Goal: Task Accomplishment & Management: Use online tool/utility

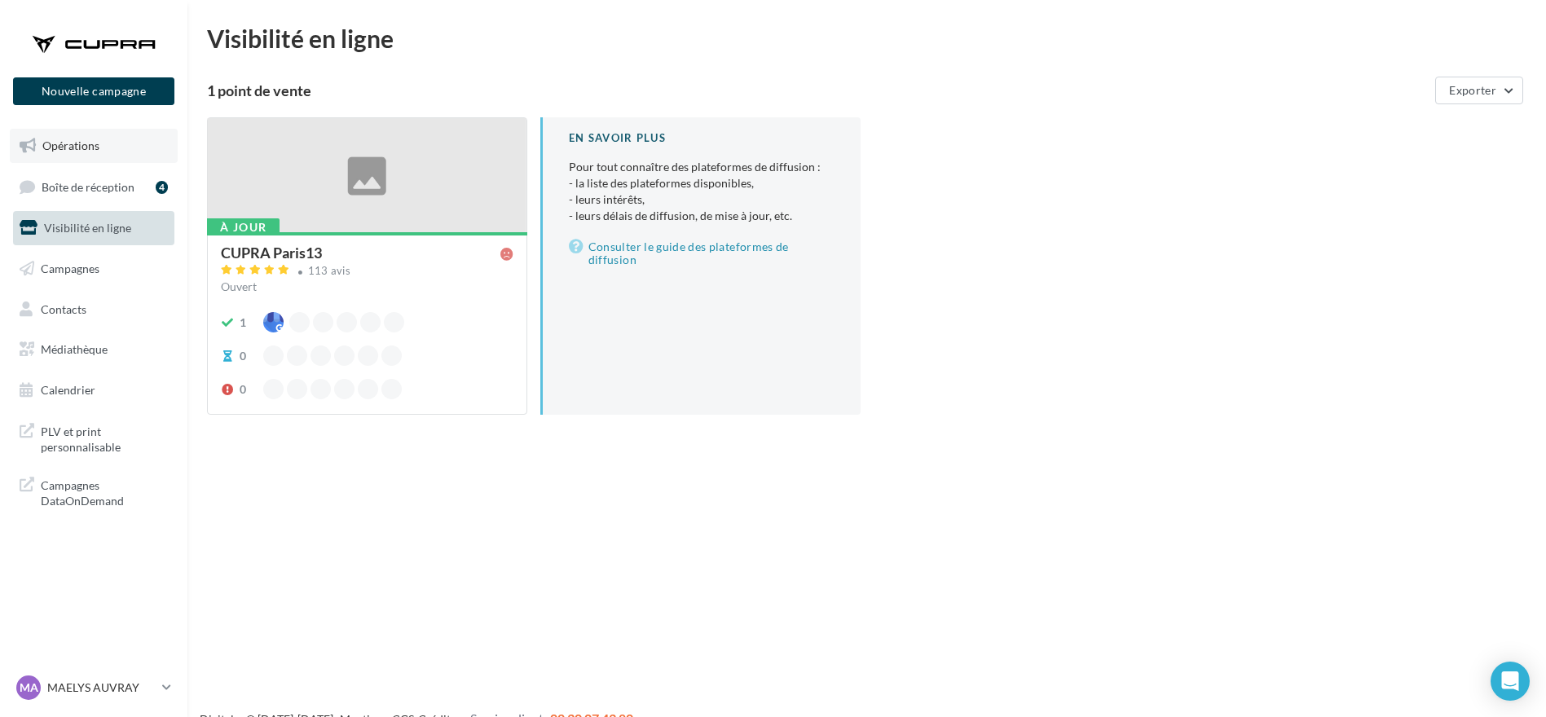
click at [77, 142] on span "Opérations" at bounding box center [70, 146] width 57 height 14
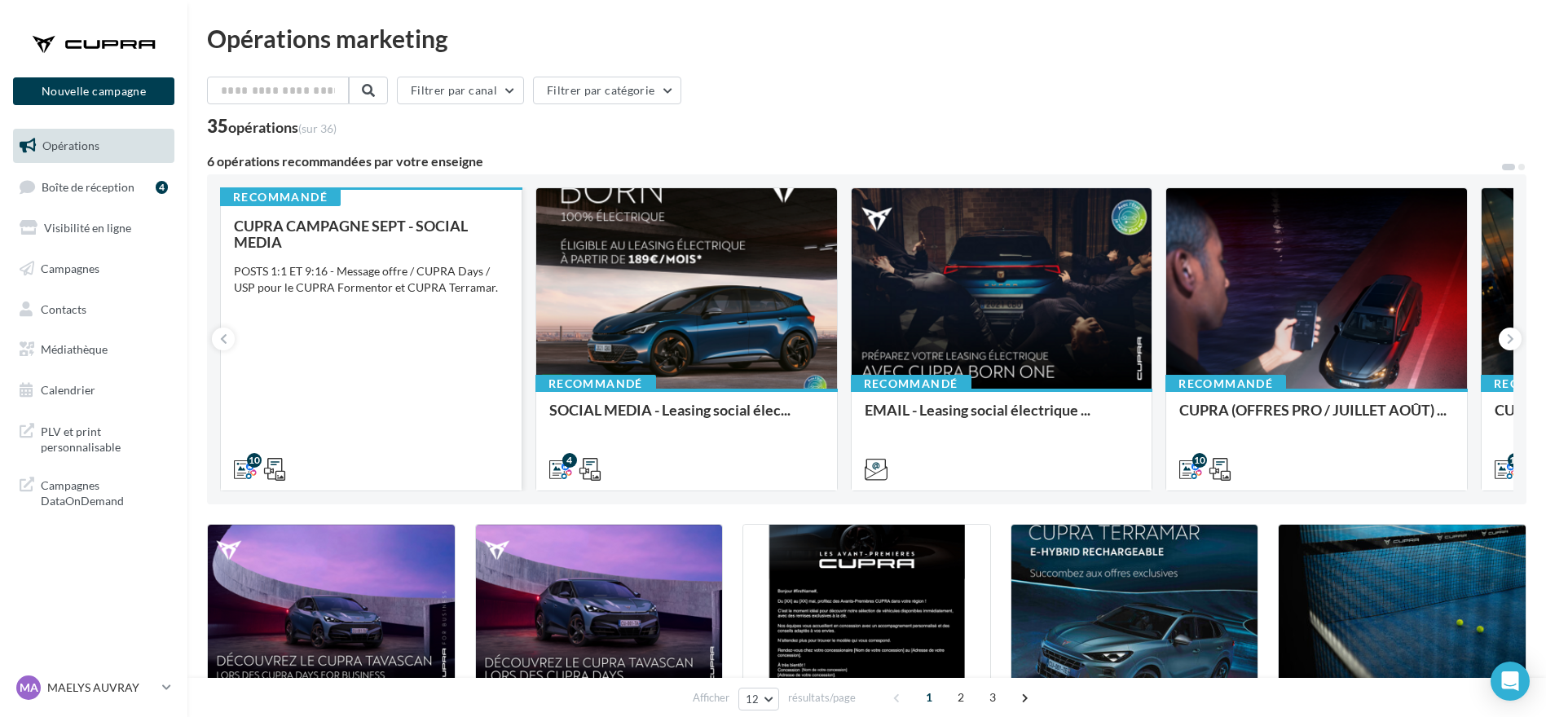
click at [361, 321] on div "CUPRA CAMPAGNE SEPT - SOCIAL MEDIA POSTS 1:1 ET 9:16 - Message offre / CUPRA Da…" at bounding box center [371, 347] width 275 height 258
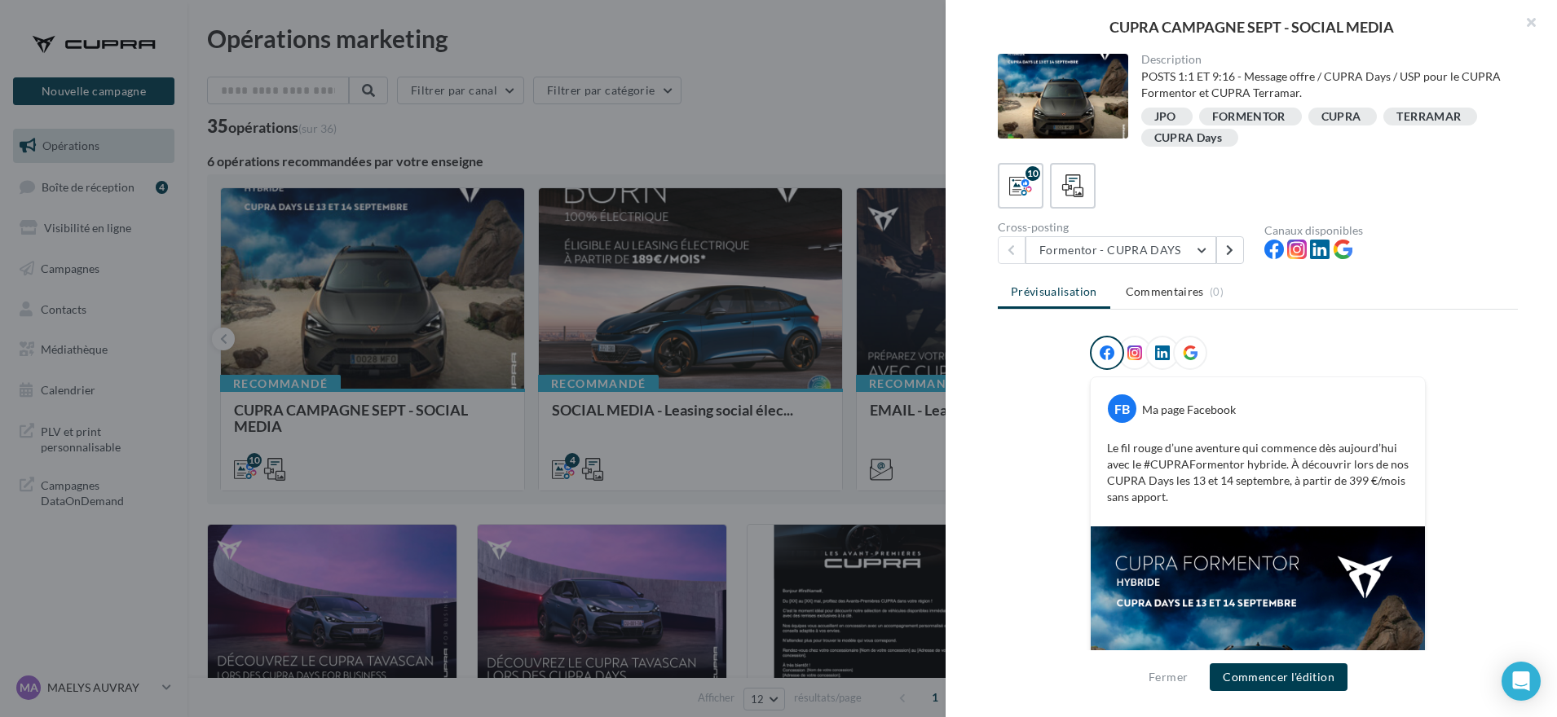
click at [1110, 225] on div "Cross-posting" at bounding box center [1124, 227] width 253 height 11
click at [1090, 227] on div "Cross-posting" at bounding box center [1124, 227] width 253 height 11
click at [1201, 233] on div "Cross-posting Formentor - CUPRA DAYS Formentor - CUPRA DAYS Terramar - CUPRA DA…" at bounding box center [1131, 243] width 267 height 42
click at [1198, 249] on button "Formentor - CUPRA DAYS" at bounding box center [1120, 250] width 191 height 28
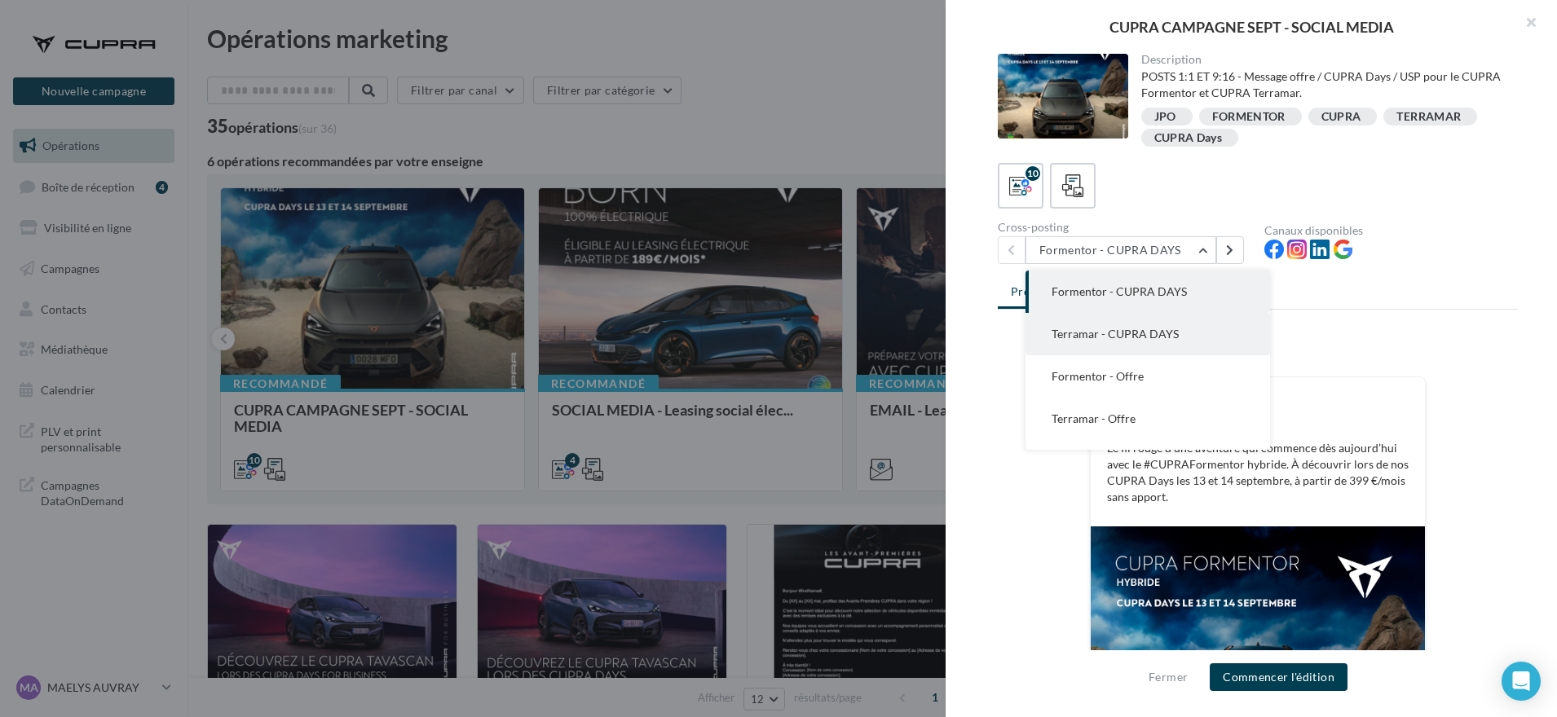
click at [1112, 335] on span "Terramar - CUPRA DAYS" at bounding box center [1114, 334] width 127 height 14
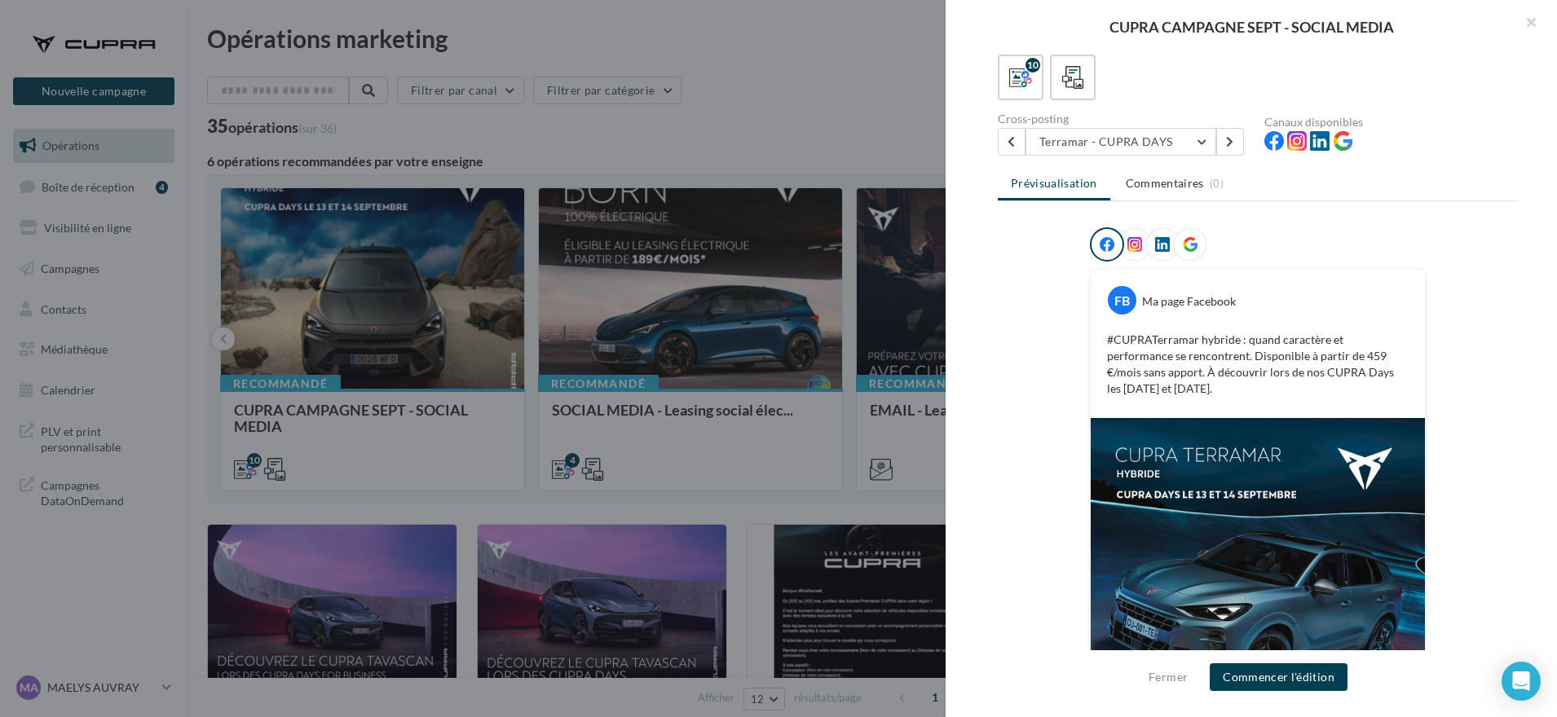
scroll to position [99, 0]
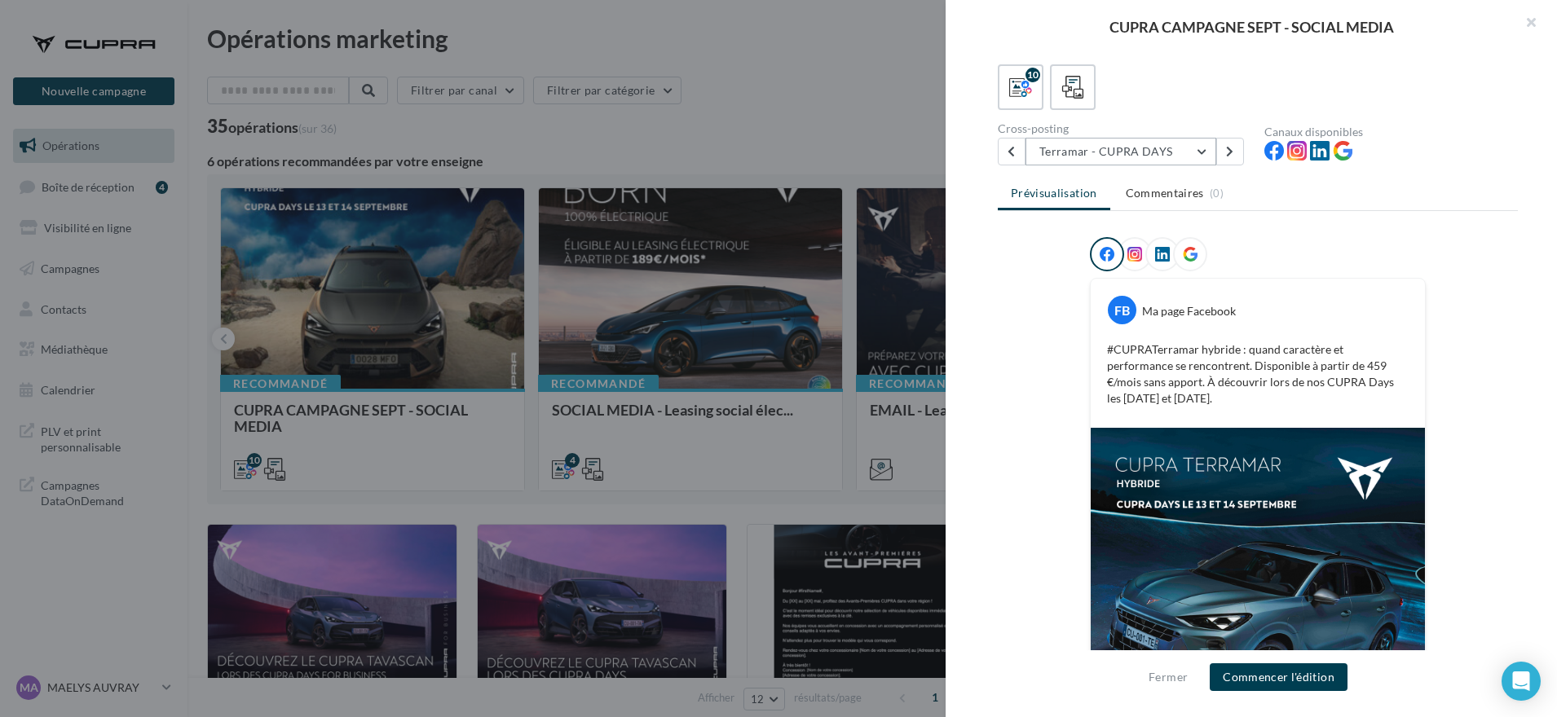
drag, startPoint x: 1360, startPoint y: 377, endPoint x: 1076, endPoint y: 161, distance: 356.5
click at [1076, 161] on button "Terramar - CUPRA DAYS" at bounding box center [1120, 152] width 191 height 28
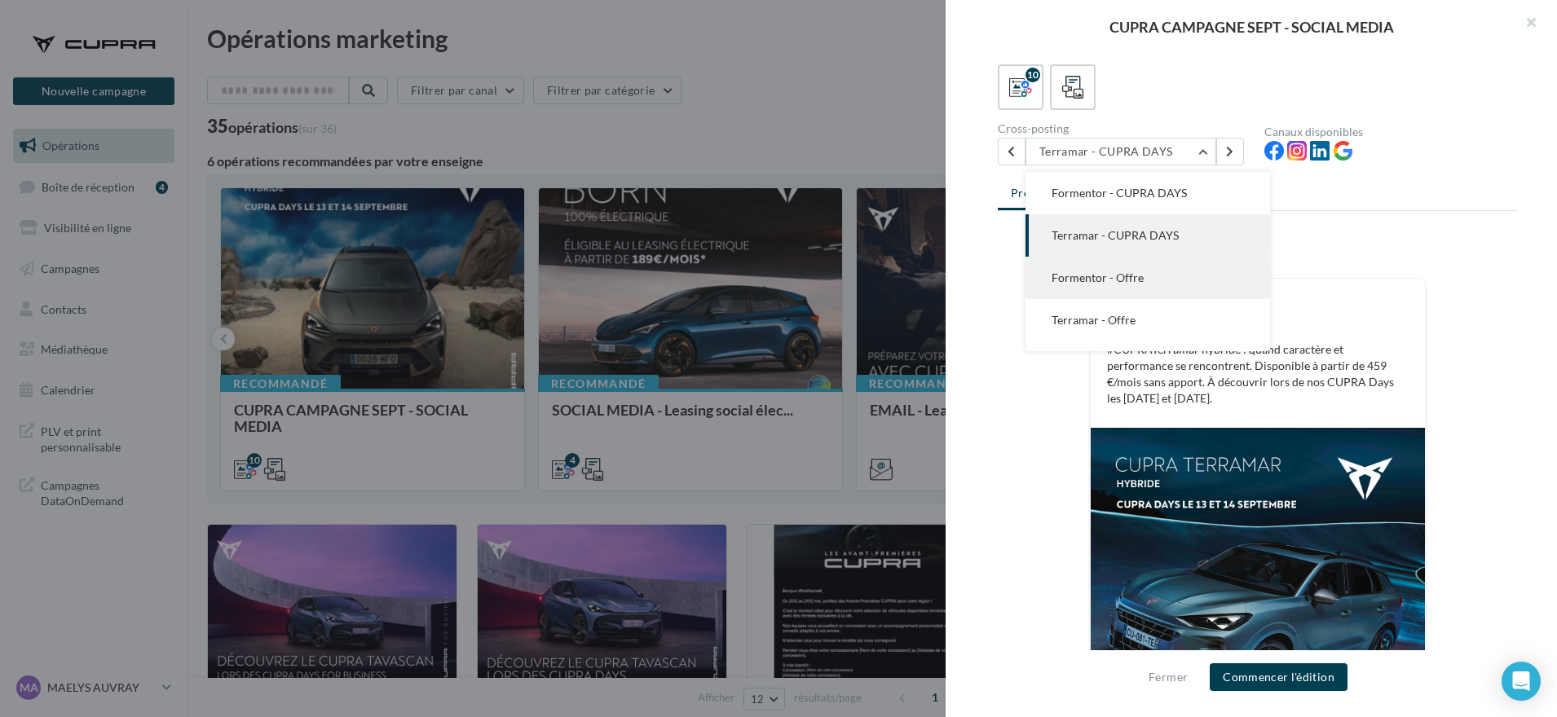
click at [1129, 284] on button "Formentor - Offre" at bounding box center [1147, 278] width 245 height 42
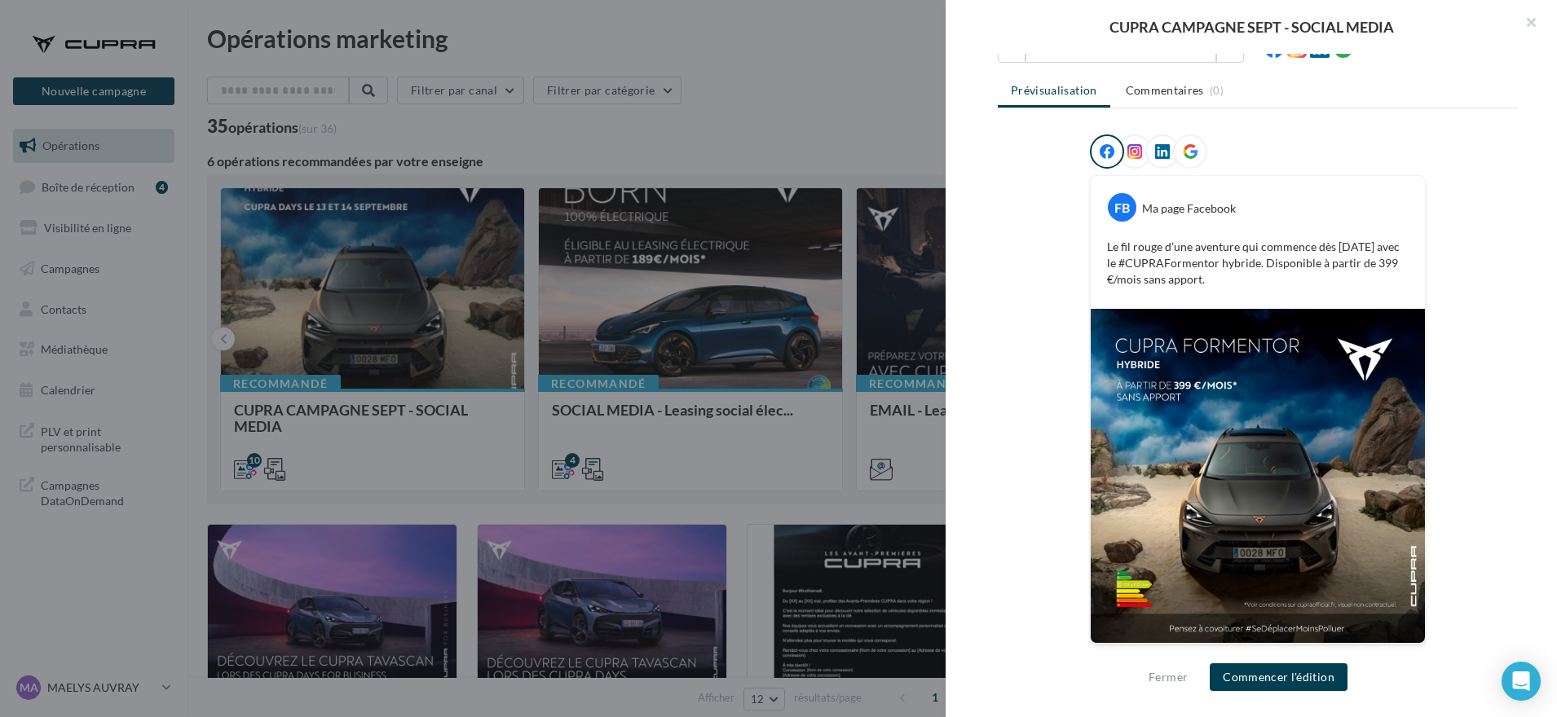
scroll to position [0, 0]
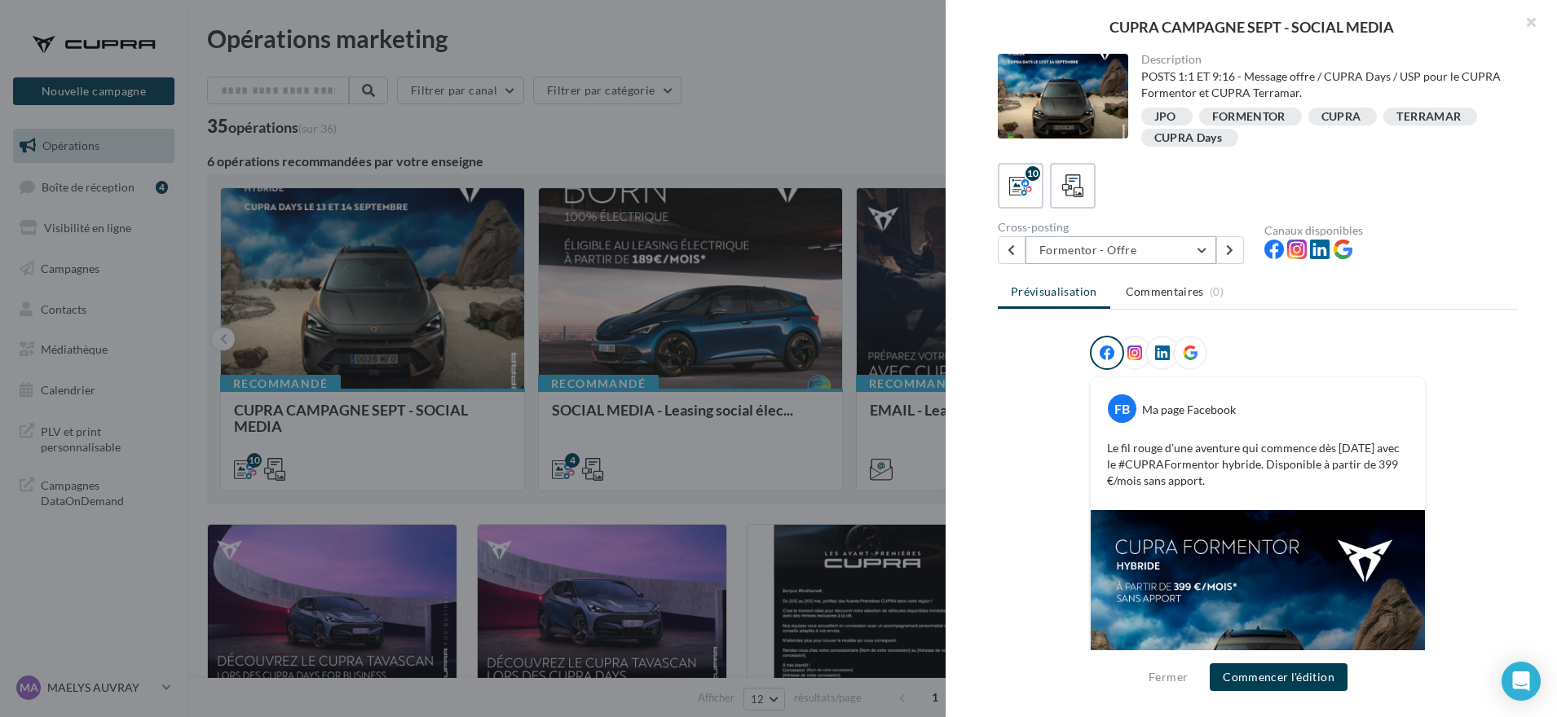
click at [1098, 246] on button "Formentor - Offre" at bounding box center [1120, 250] width 191 height 28
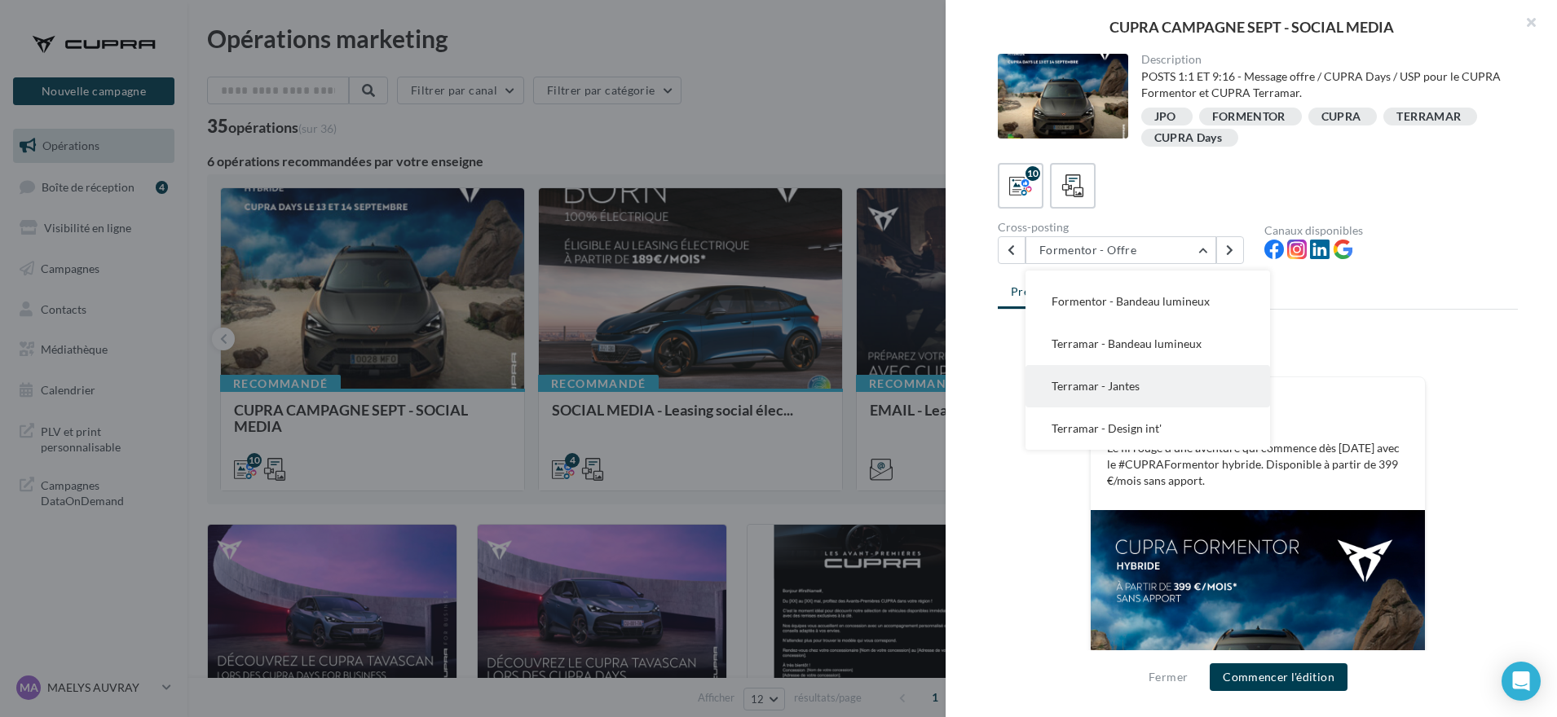
click at [1133, 388] on span "Terramar - Jantes" at bounding box center [1095, 386] width 88 height 14
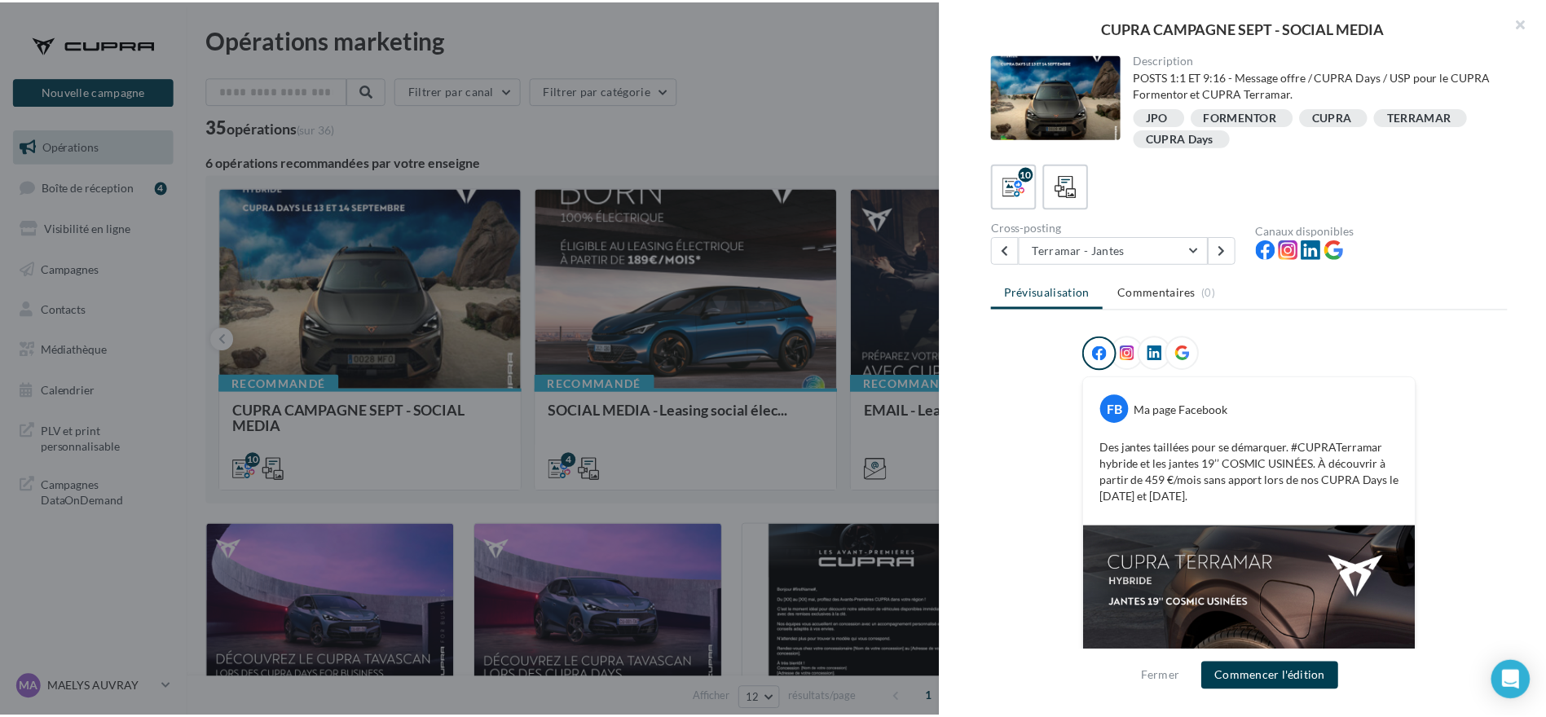
scroll to position [218, 0]
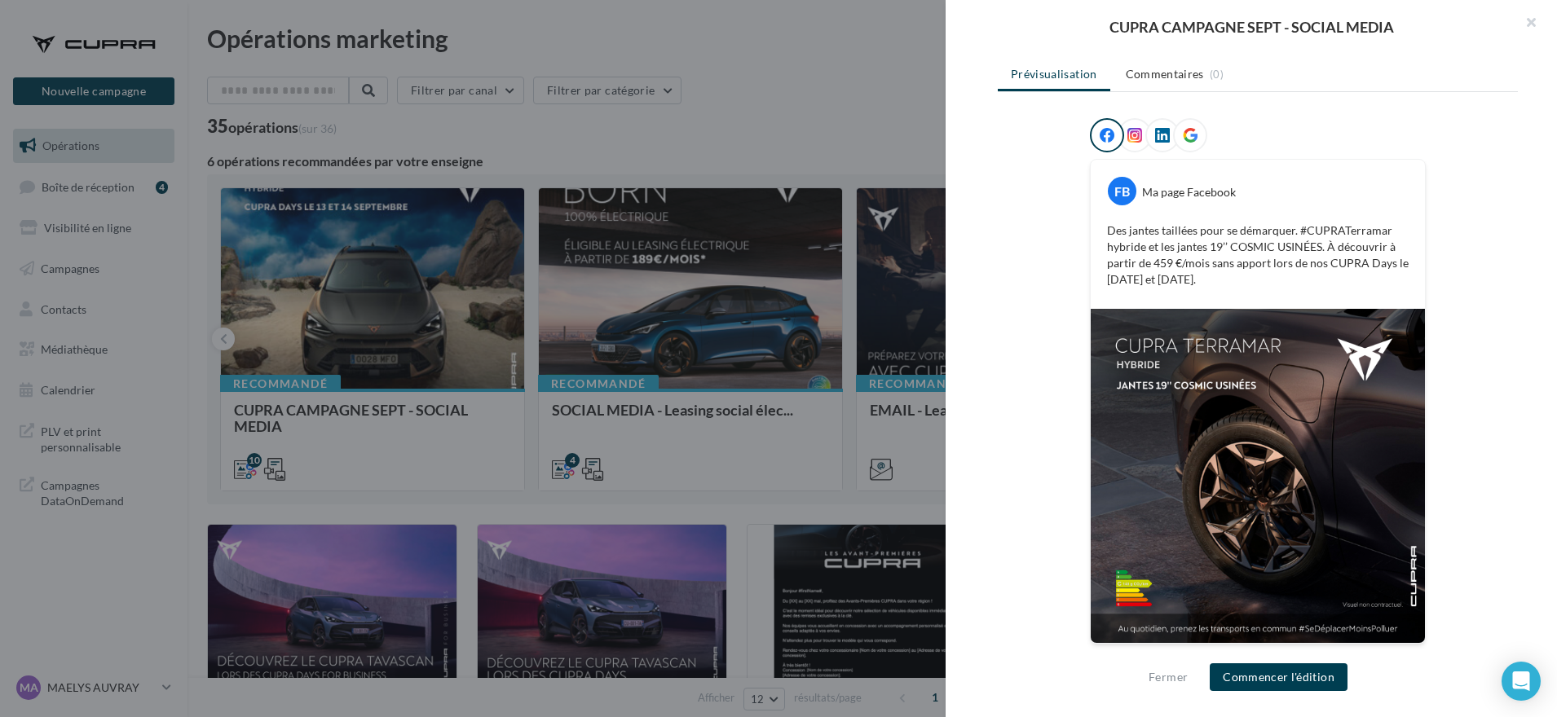
click at [784, 71] on div at bounding box center [778, 358] width 1557 height 717
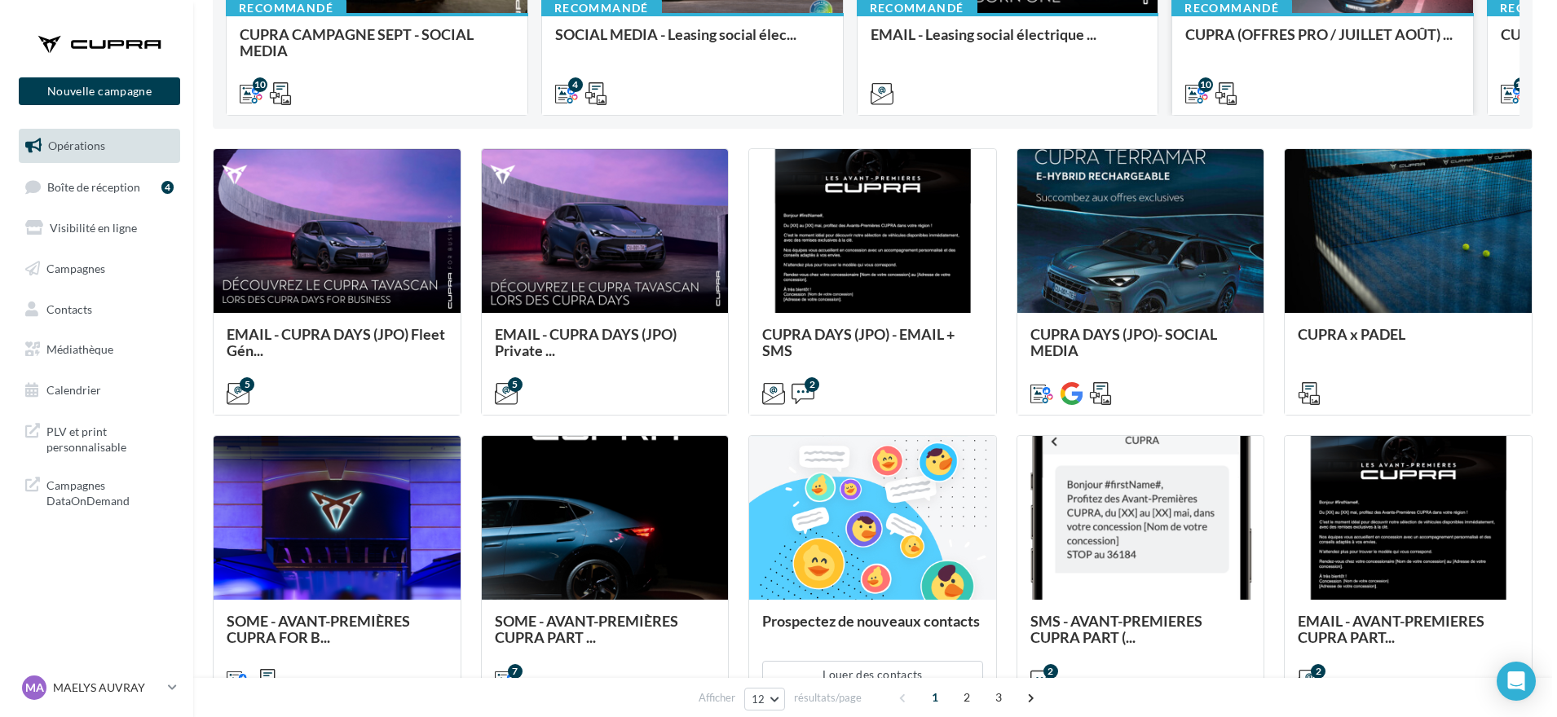
scroll to position [383, 0]
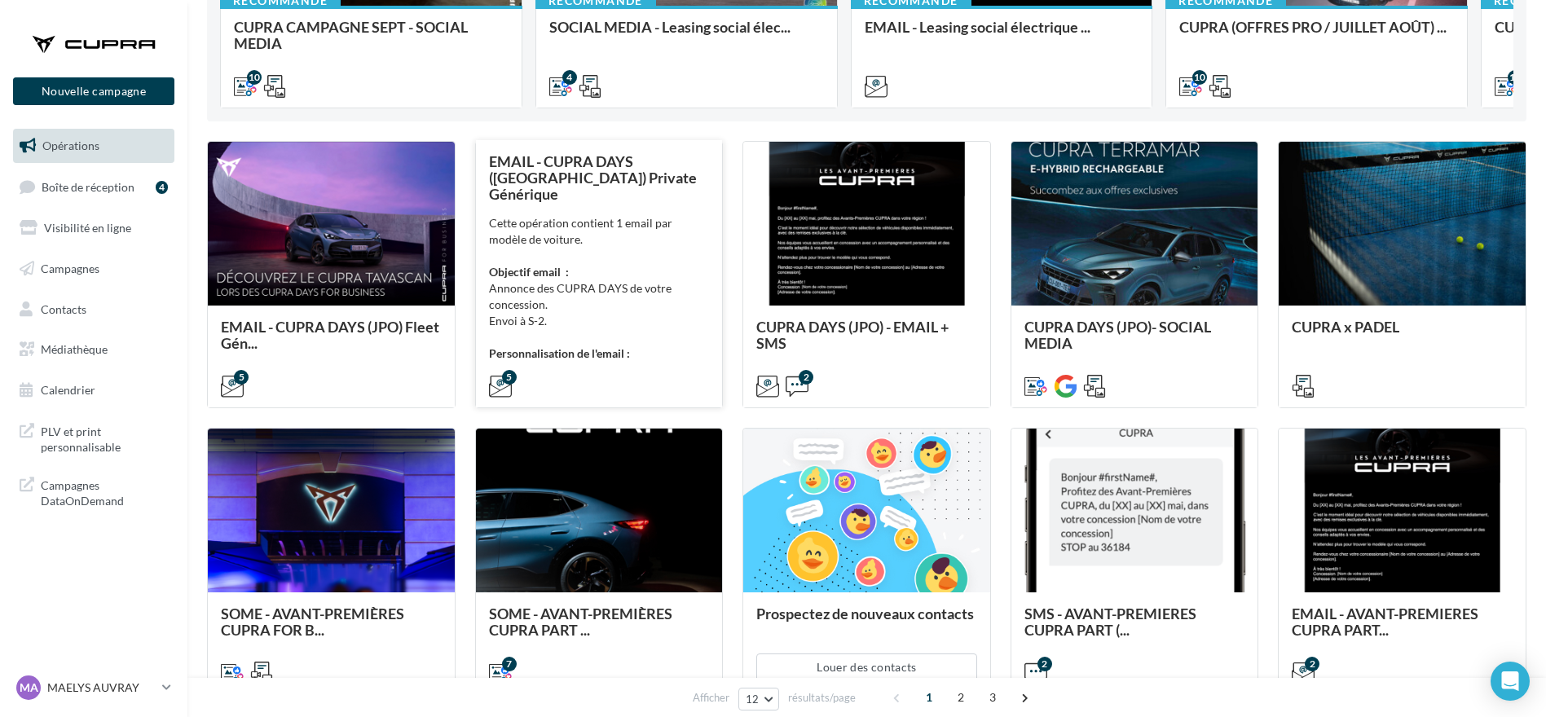
click at [605, 300] on div "Cette opération contient 1 email par modèle de voiture. Objectif email : Annonc…" at bounding box center [599, 288] width 221 height 147
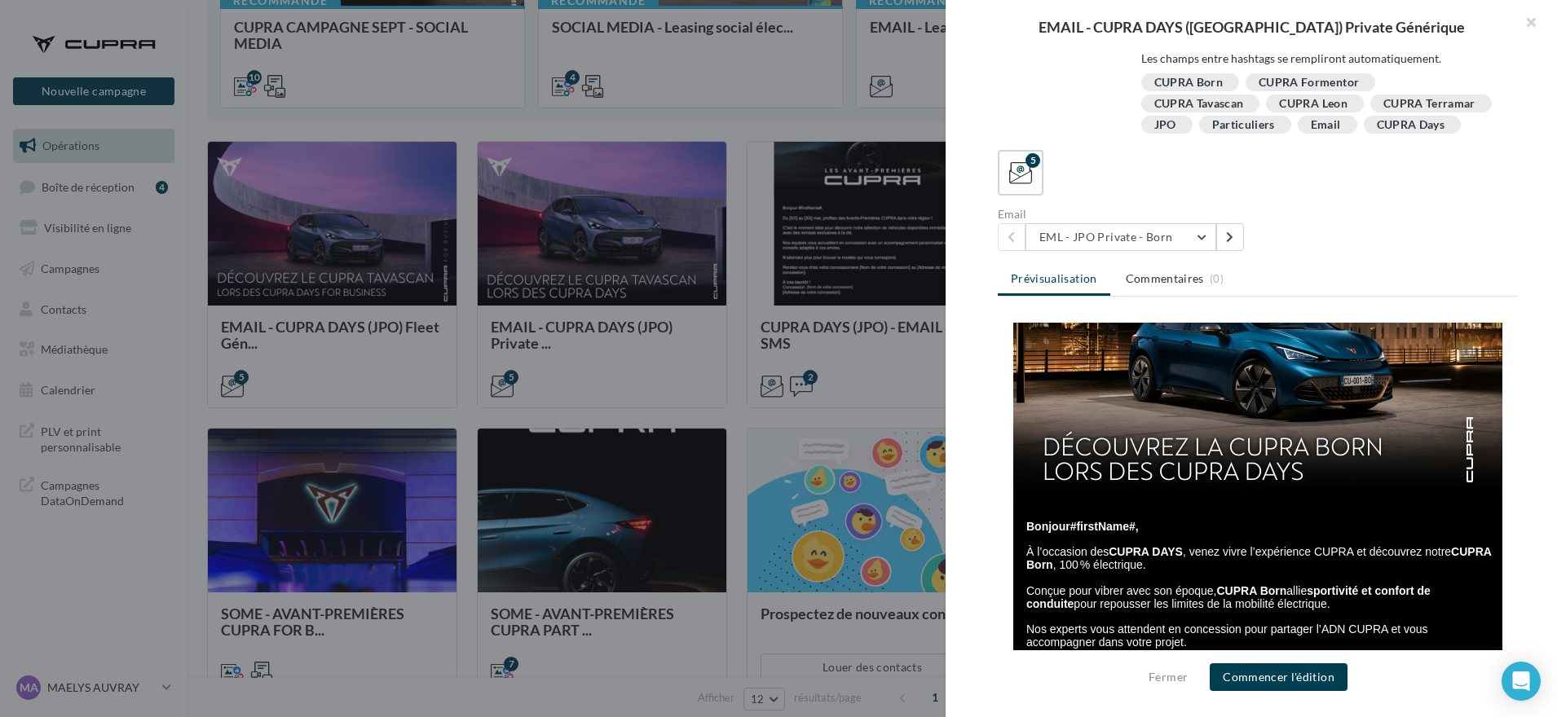
scroll to position [0, 0]
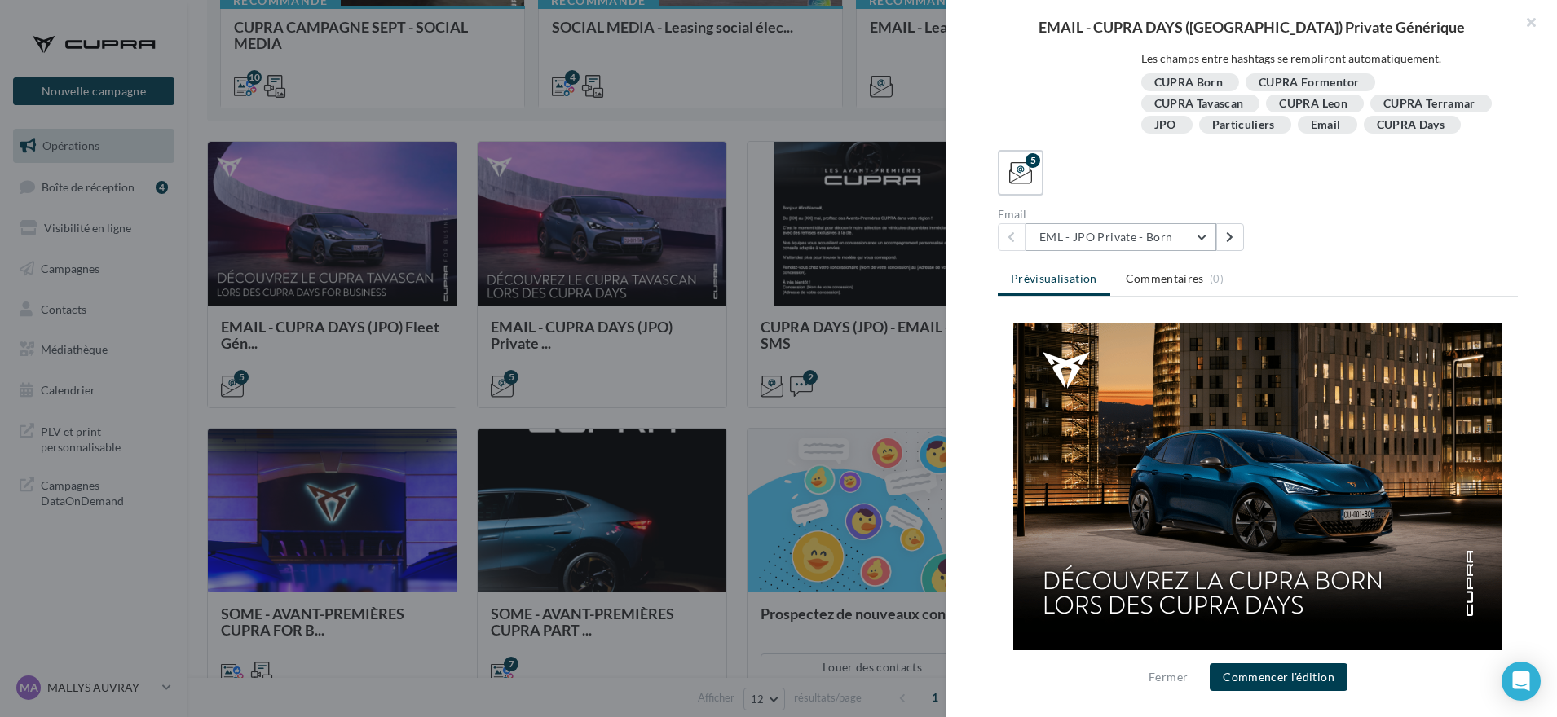
click at [1153, 243] on button "EML - JPO Private - Born" at bounding box center [1120, 237] width 191 height 28
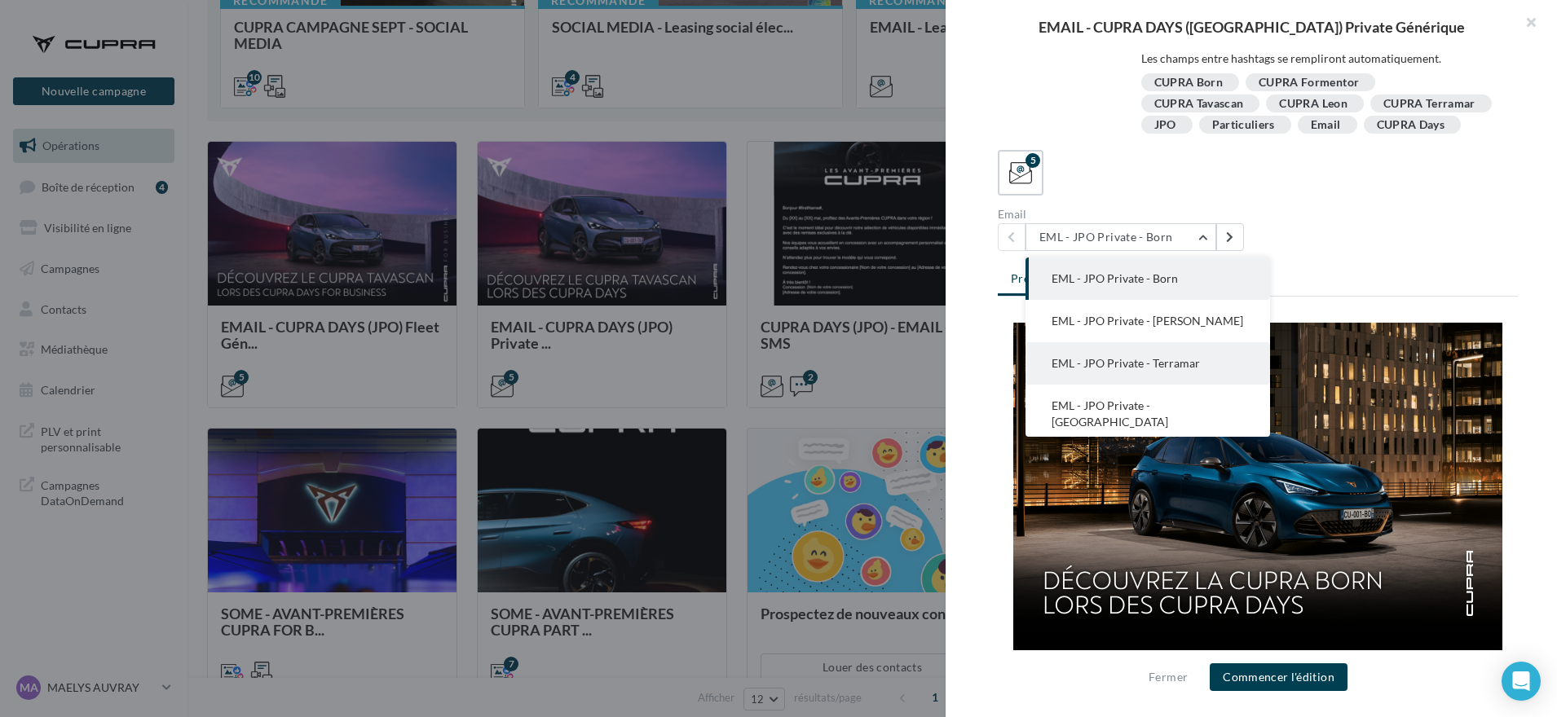
click at [1158, 376] on button "EML - JPO Private - Terramar" at bounding box center [1147, 363] width 245 height 42
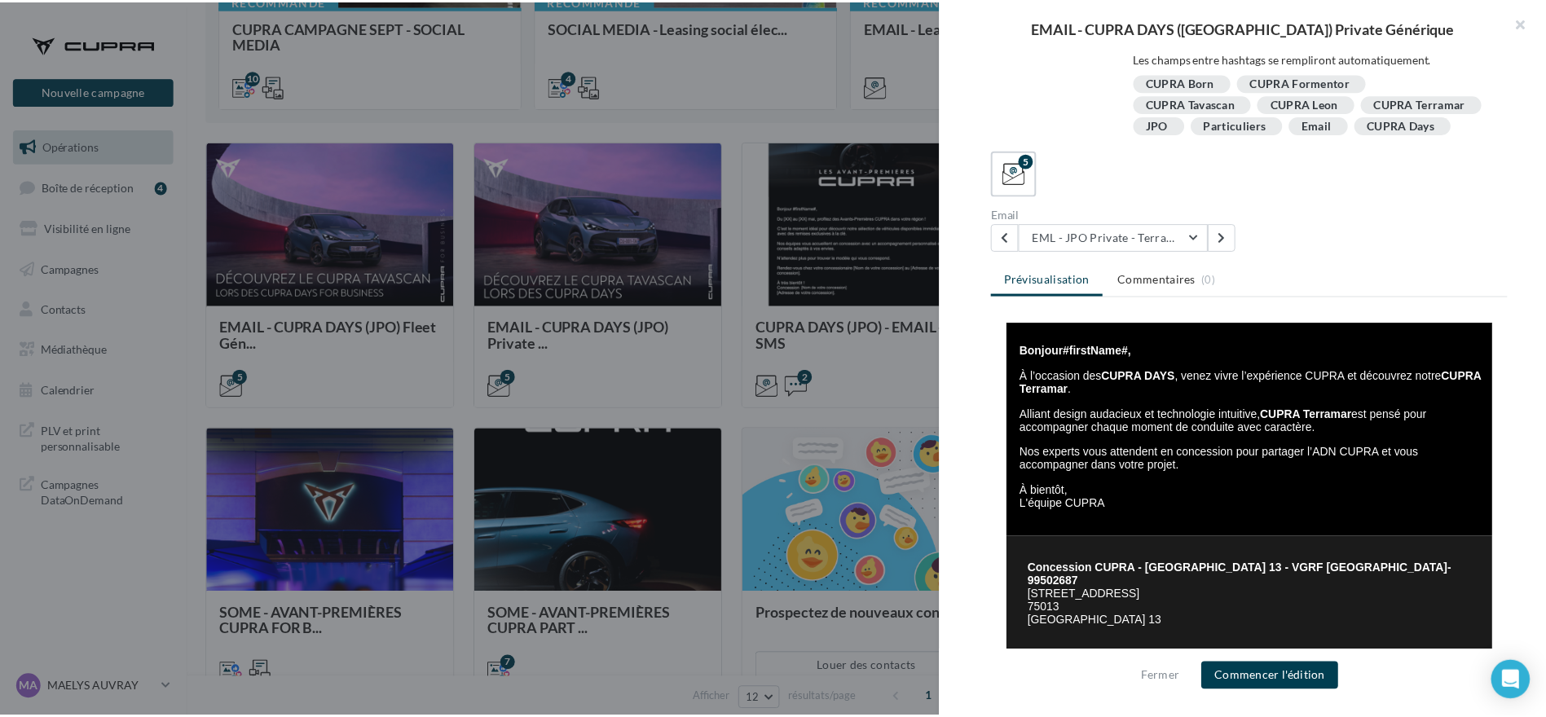
scroll to position [485, 0]
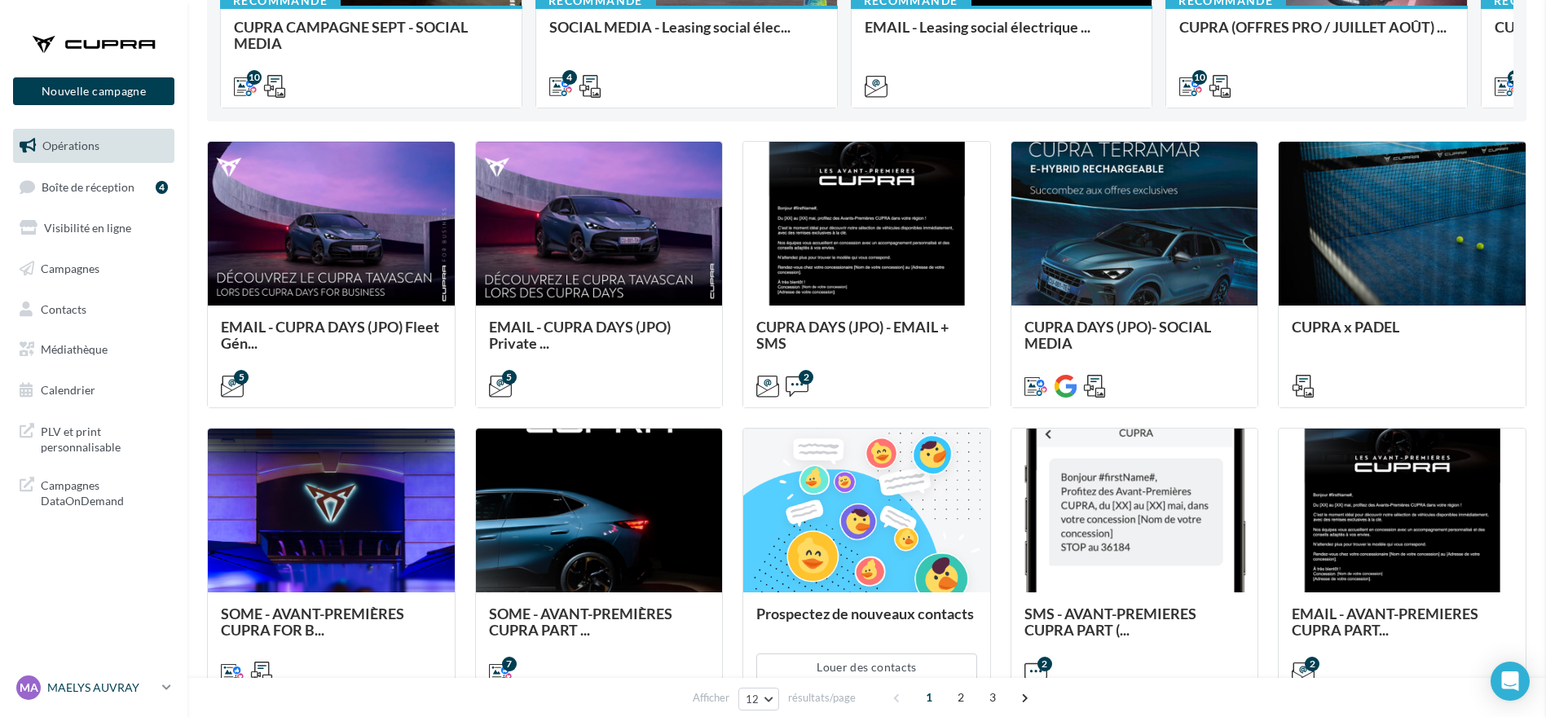
click at [80, 703] on link "MA MAELYS AUVRAY cupra_paris13" at bounding box center [93, 687] width 161 height 31
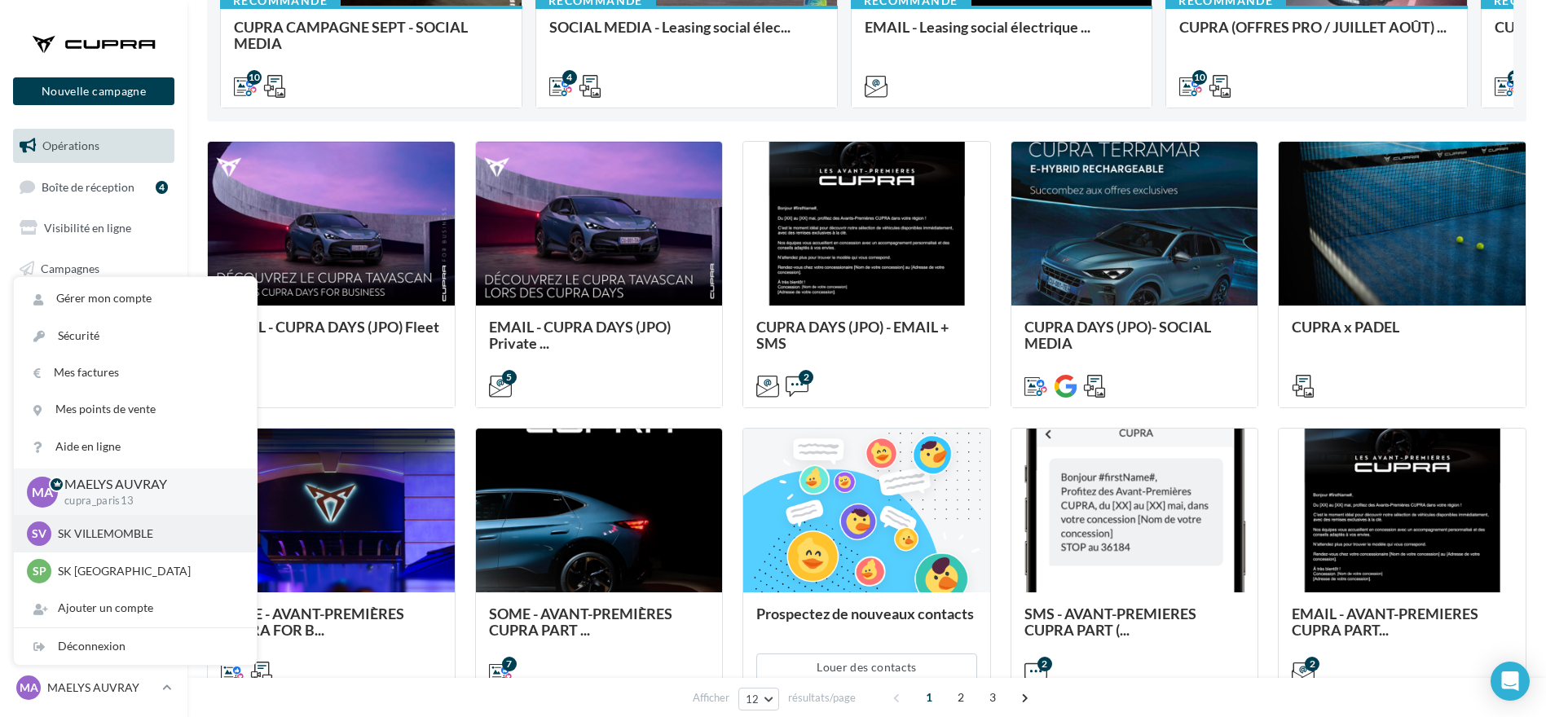
click at [81, 516] on div "SV SK VILLEMOMBLE sk-vill-mon" at bounding box center [135, 533] width 243 height 37
click at [75, 536] on p "SK VILLEMOMBLE" at bounding box center [147, 534] width 179 height 16
